Goal: Task Accomplishment & Management: Manage account settings

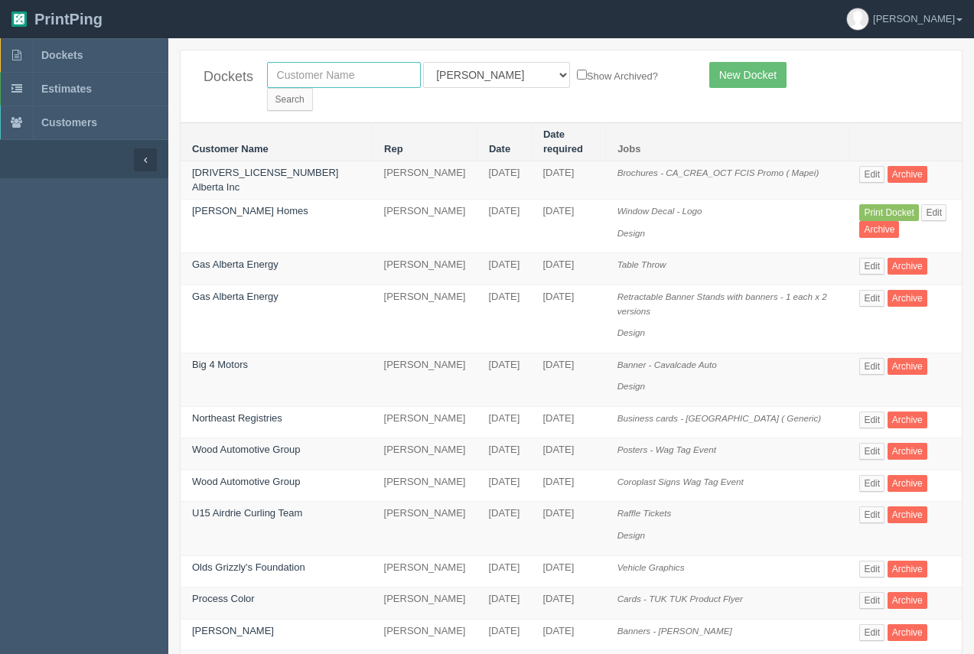
click at [339, 73] on input "text" at bounding box center [344, 75] width 154 height 26
type input "equilibrium"
click at [313, 88] on input "Search" at bounding box center [290, 99] width 46 height 23
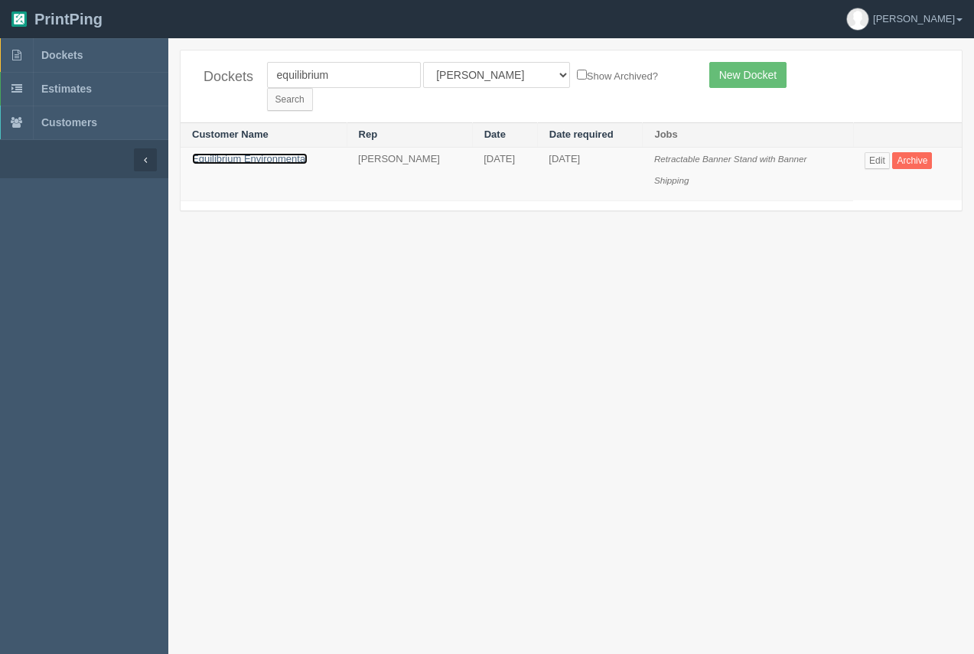
click at [306, 153] on link "Equilibrium Environmental" at bounding box center [250, 158] width 116 height 11
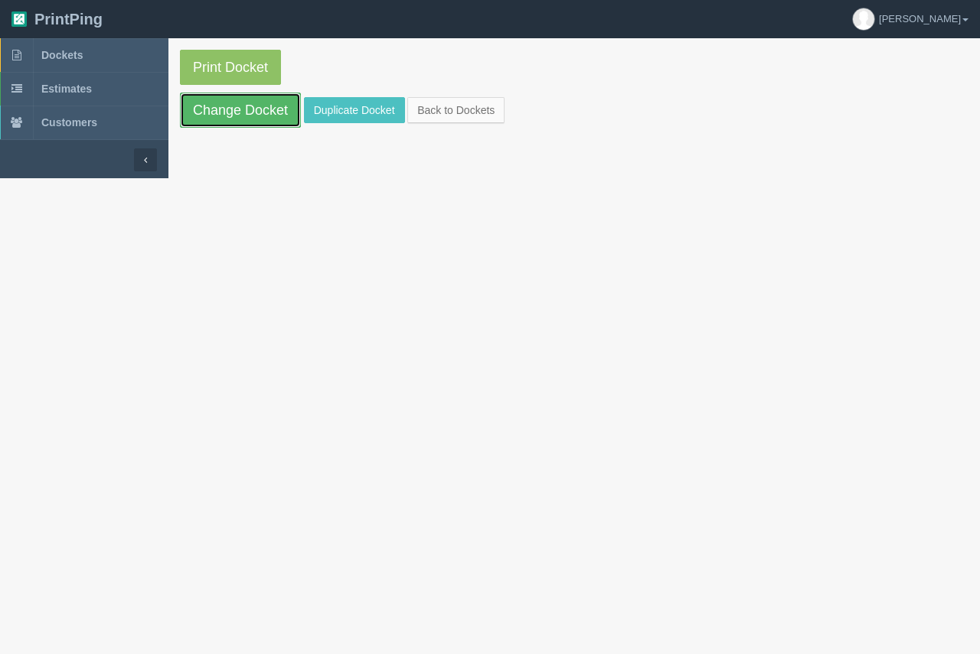
click at [273, 121] on link "Change Docket" at bounding box center [240, 110] width 121 height 35
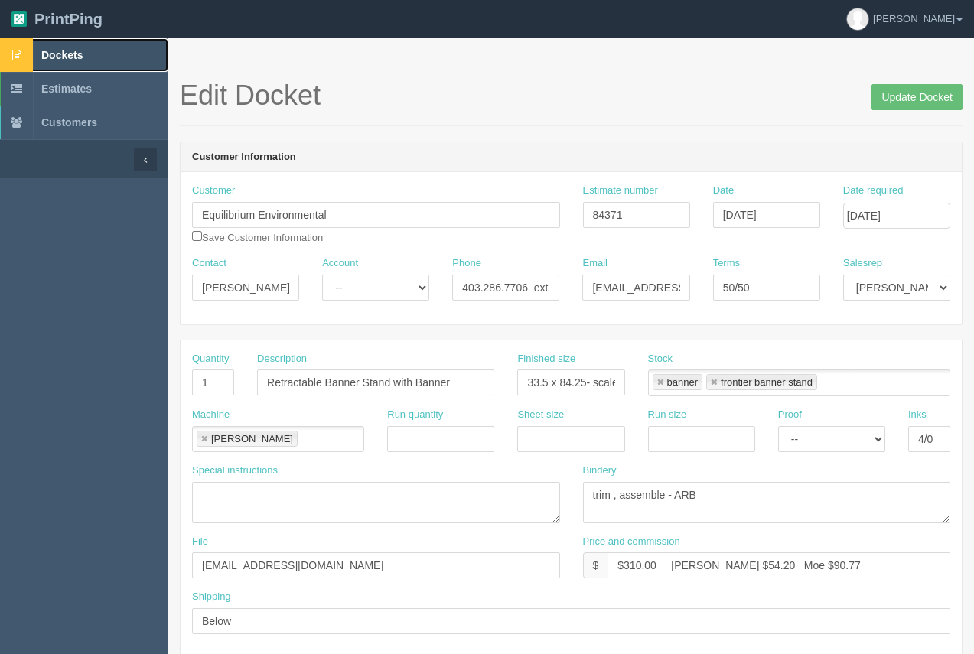
click at [68, 60] on span "Dockets" at bounding box center [61, 55] width 41 height 12
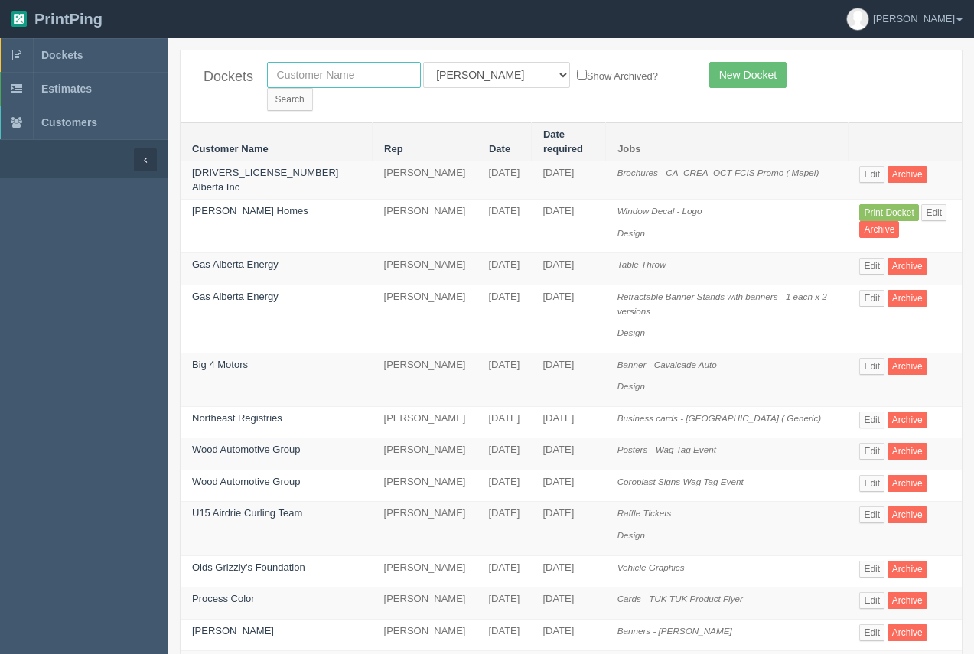
click at [362, 85] on input "text" at bounding box center [344, 75] width 154 height 26
type input "kimberly"
click at [313, 88] on input "Search" at bounding box center [290, 99] width 46 height 23
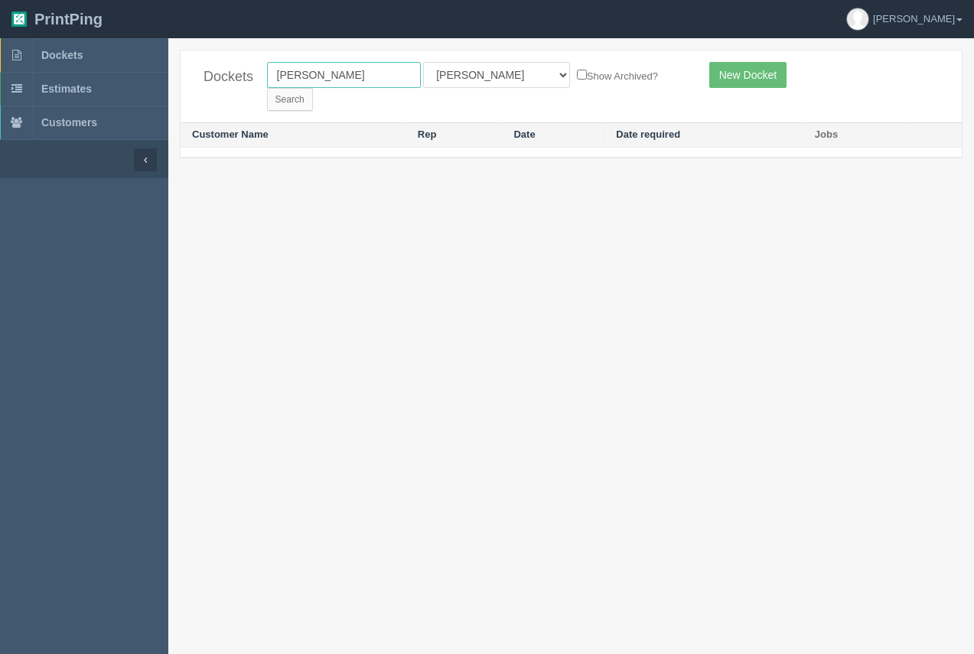
drag, startPoint x: 331, startPoint y: 79, endPoint x: 248, endPoint y: 80, distance: 82.7
click at [248, 80] on div "Dockets kimberly All Users Ali Ali Test 1 Aly Amy Ankit Arif Brandon Dan France…" at bounding box center [571, 87] width 781 height 72
type input "airdrie"
click at [590, 73] on form "airdrie All Users Ali Ali Test 1 Aly Amy Ankit Arif Brandon Dan France Greg Jim…" at bounding box center [476, 86] width 419 height 49
click at [313, 88] on input "Search" at bounding box center [290, 99] width 46 height 23
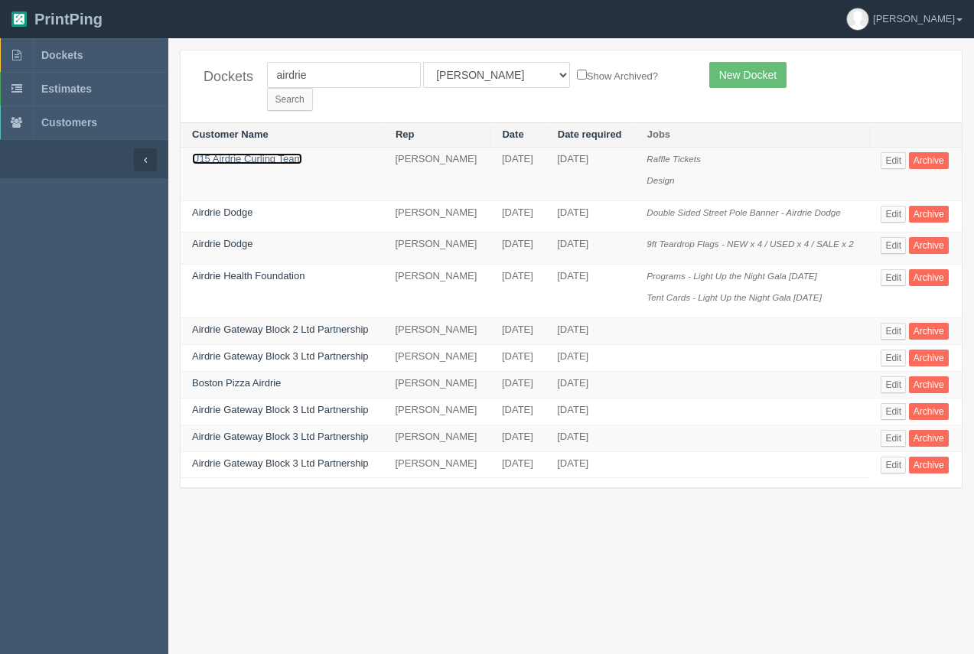
click at [279, 153] on link "U15 Airdrie Curling Team" at bounding box center [247, 158] width 110 height 11
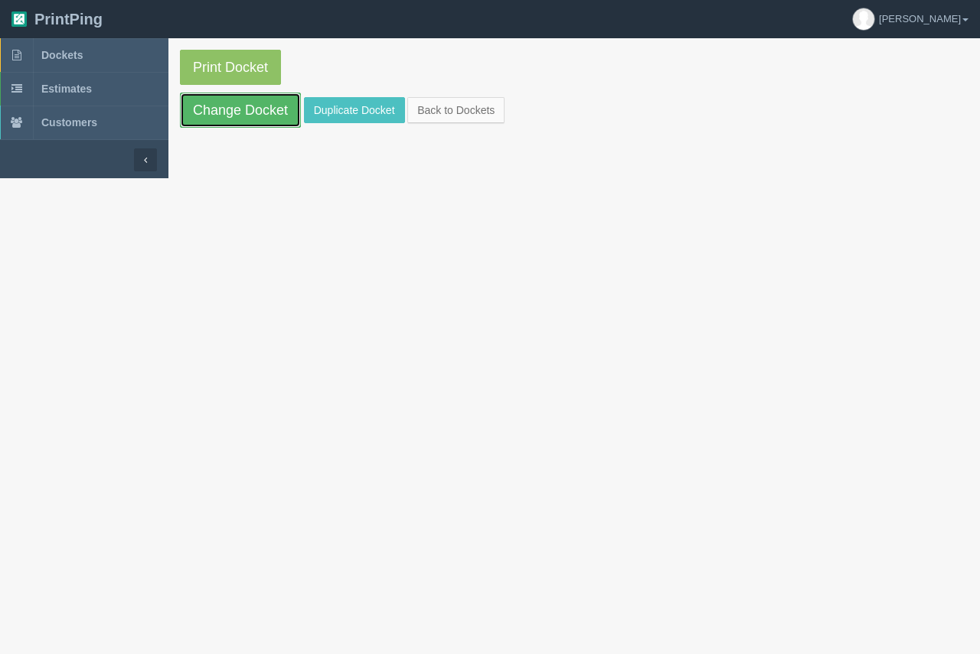
click at [283, 119] on link "Change Docket" at bounding box center [240, 110] width 121 height 35
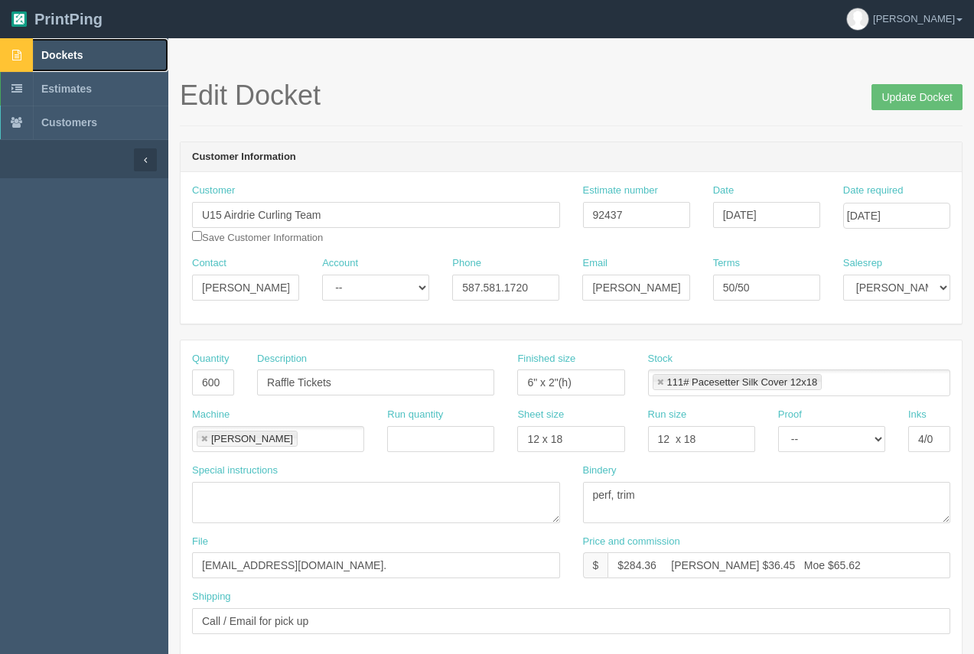
click at [67, 46] on link "Dockets" at bounding box center [84, 55] width 168 height 34
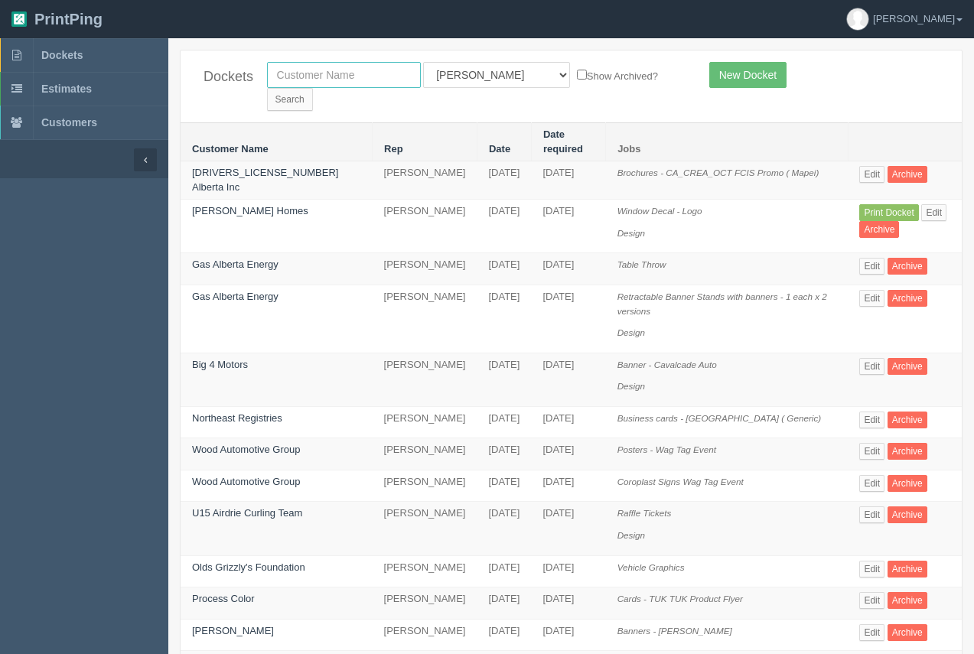
click at [295, 84] on input "text" at bounding box center [344, 75] width 154 height 26
type input "insight"
click at [313, 88] on input "Search" at bounding box center [290, 99] width 46 height 23
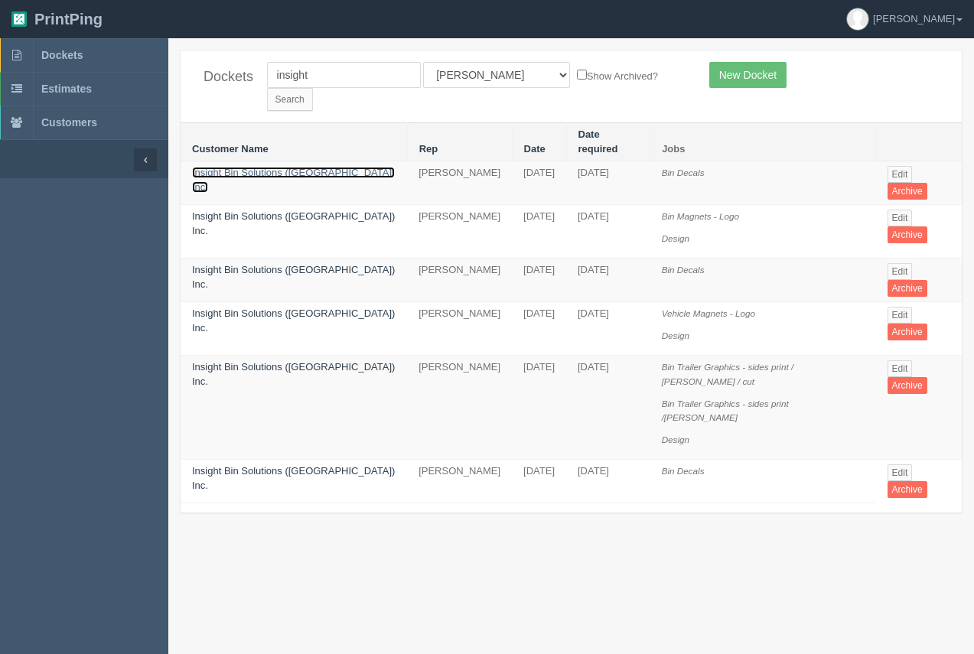
click at [271, 167] on link "Insight Bin Solutions ([GEOGRAPHIC_DATA]) Inc." at bounding box center [293, 180] width 203 height 26
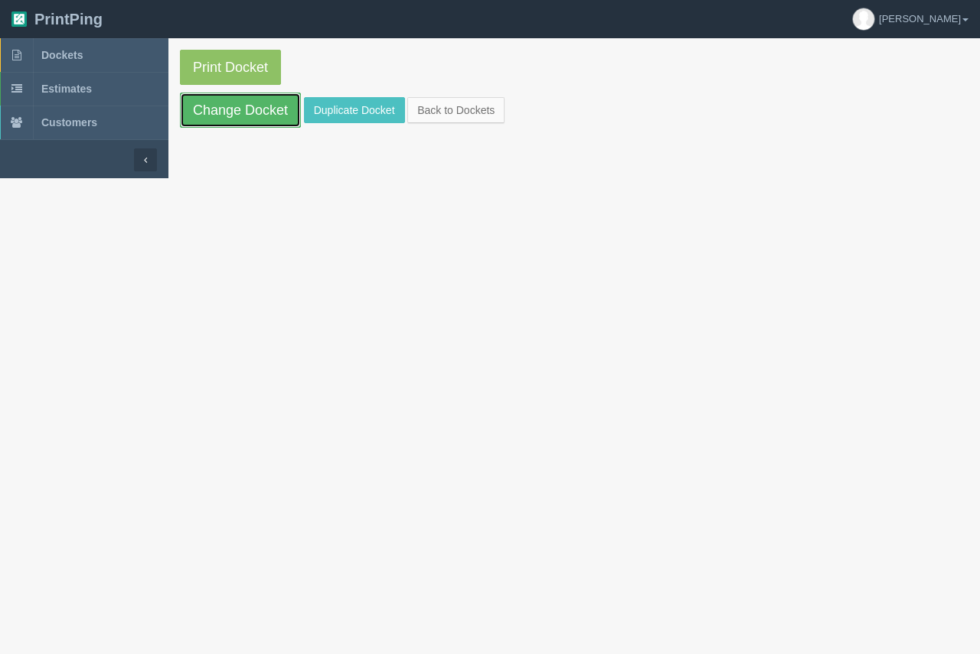
click at [282, 122] on link "Change Docket" at bounding box center [240, 110] width 121 height 35
